Goal: Navigation & Orientation: Find specific page/section

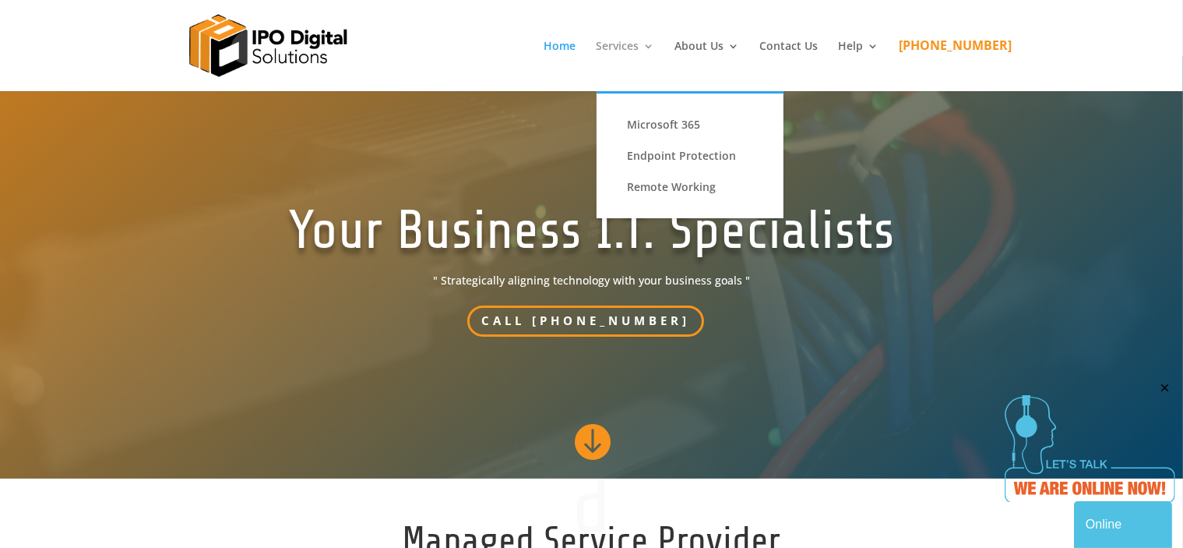
click at [646, 43] on link "Services" at bounding box center [626, 66] width 58 height 51
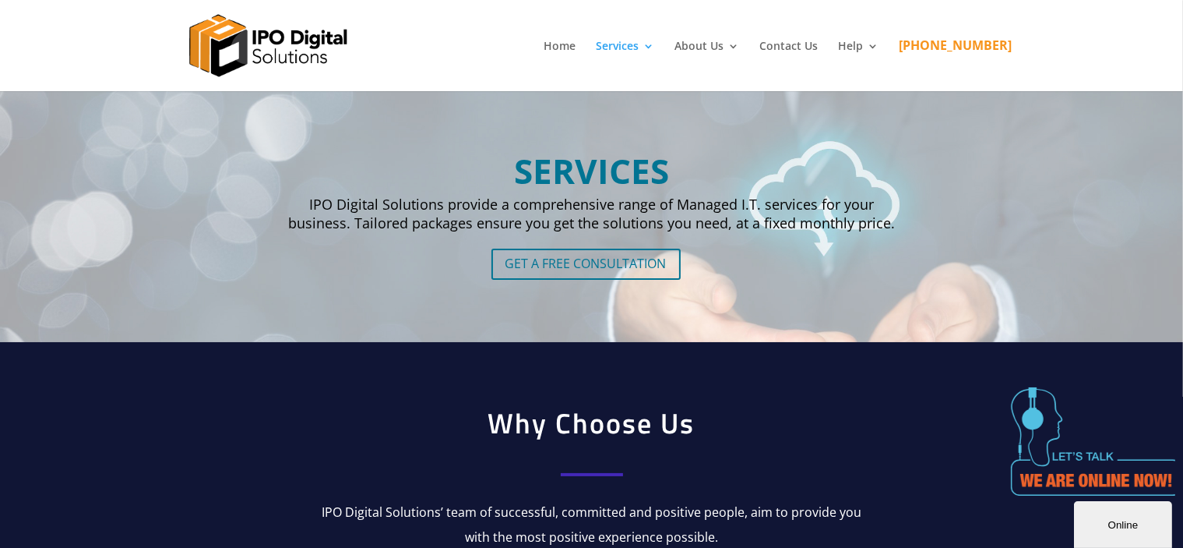
drag, startPoint x: 1134, startPoint y: 339, endPoint x: 1072, endPoint y: 72, distance: 274.4
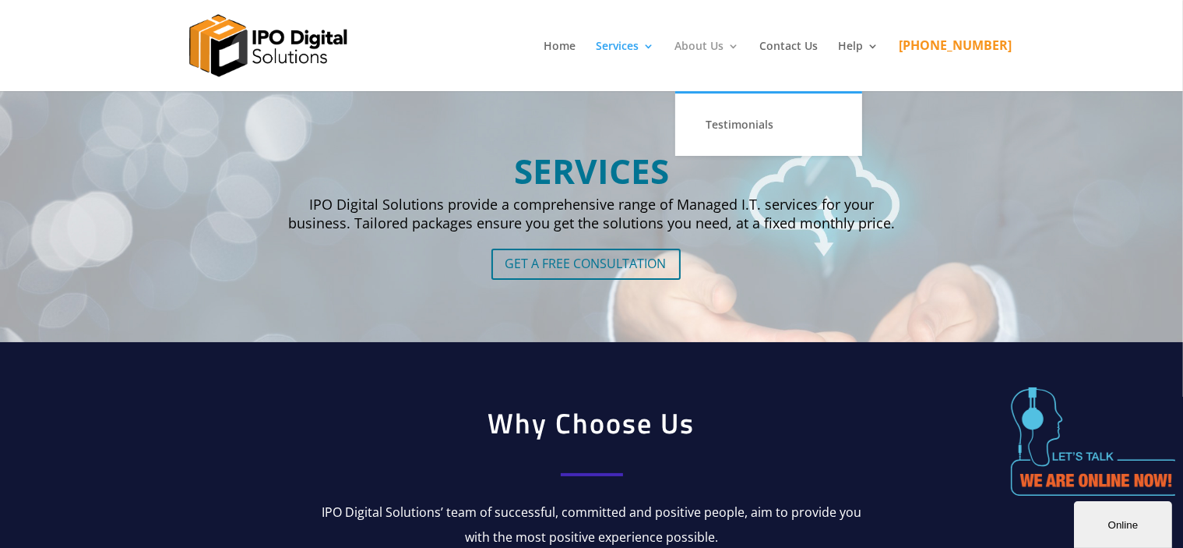
click at [732, 47] on link "About Us" at bounding box center [707, 66] width 65 height 51
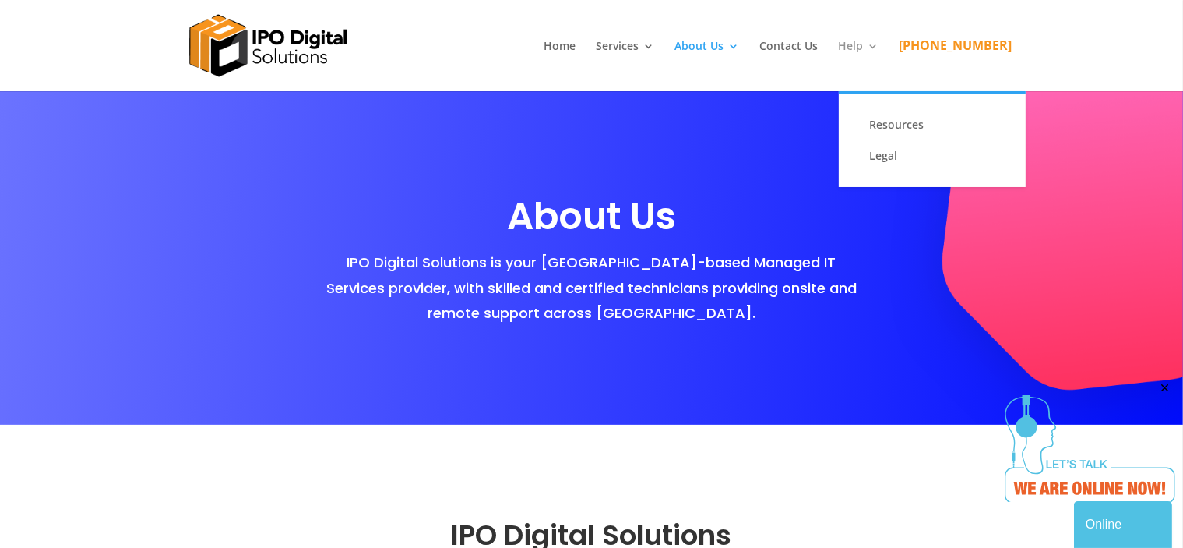
click at [869, 41] on link "Help" at bounding box center [859, 66] width 41 height 51
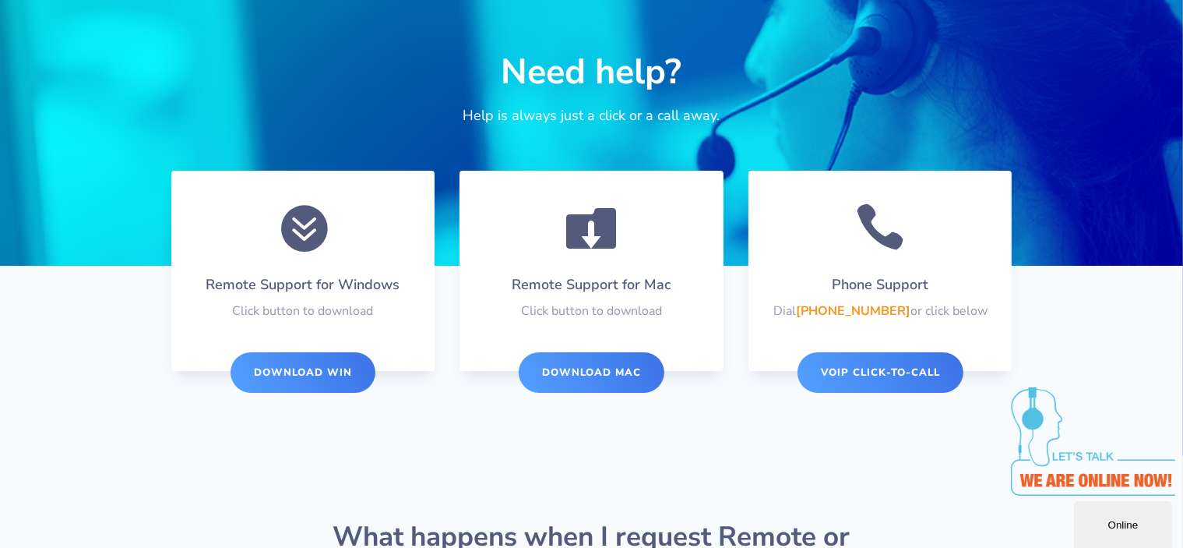
scroll to position [182, 0]
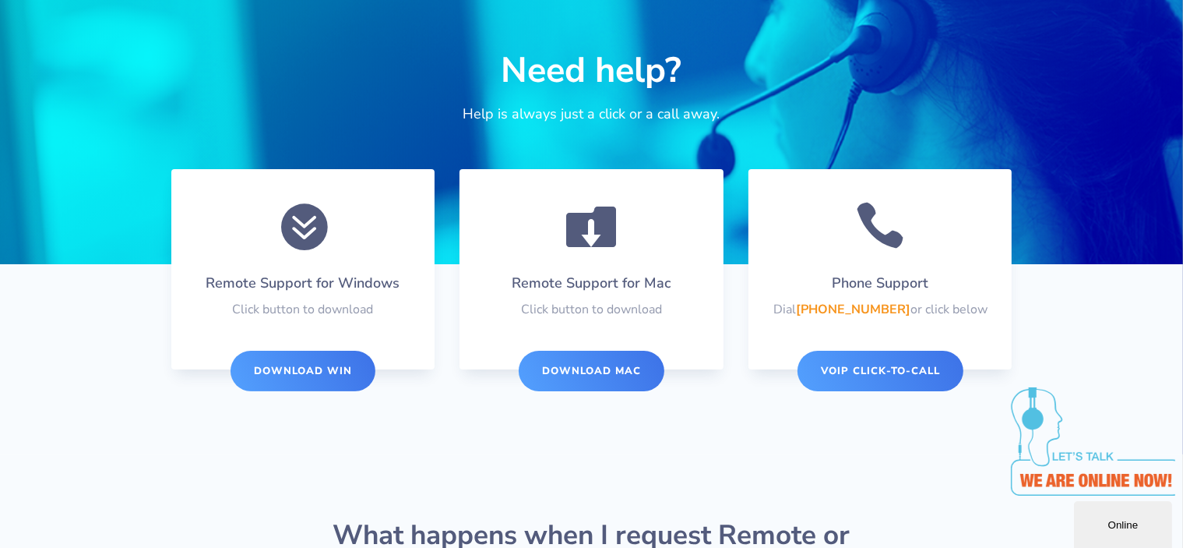
click at [344, 375] on link "DOWNLOAD WIN" at bounding box center [303, 371] width 145 height 41
